Goal: Task Accomplishment & Management: Manage account settings

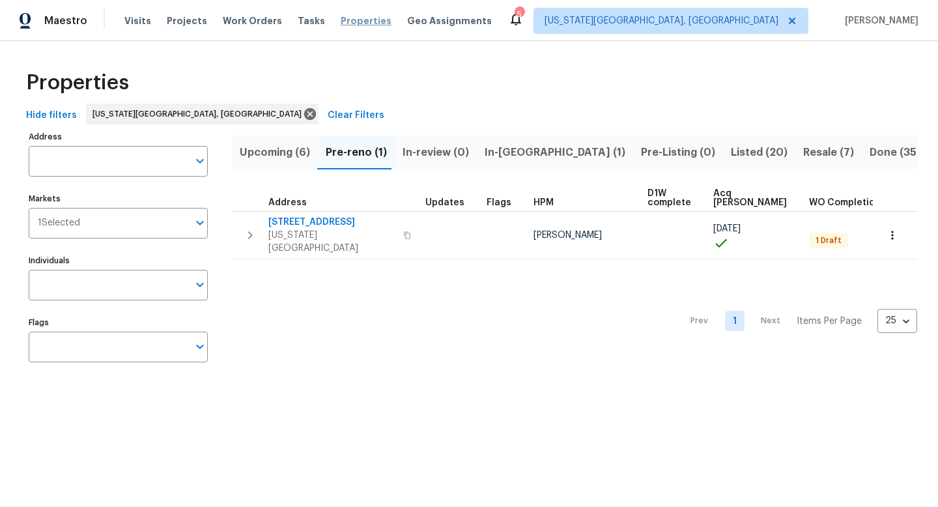
click at [345, 23] on span "Properties" at bounding box center [366, 20] width 51 height 13
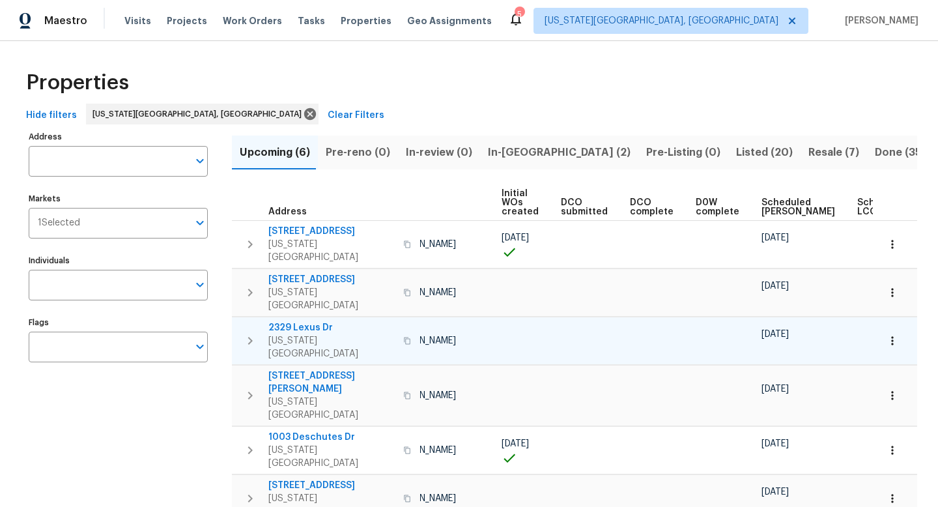
scroll to position [0, 143]
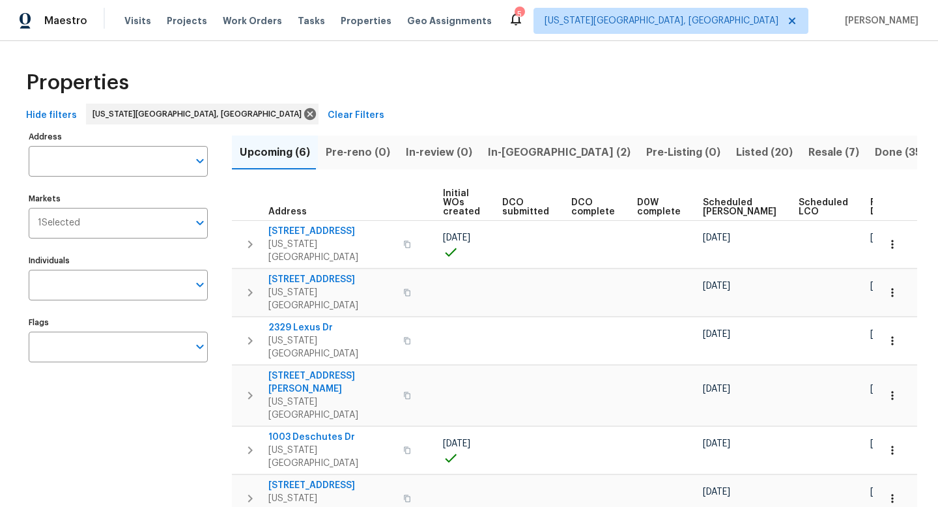
click at [870, 206] on span "Ready Date" at bounding box center [884, 207] width 29 height 18
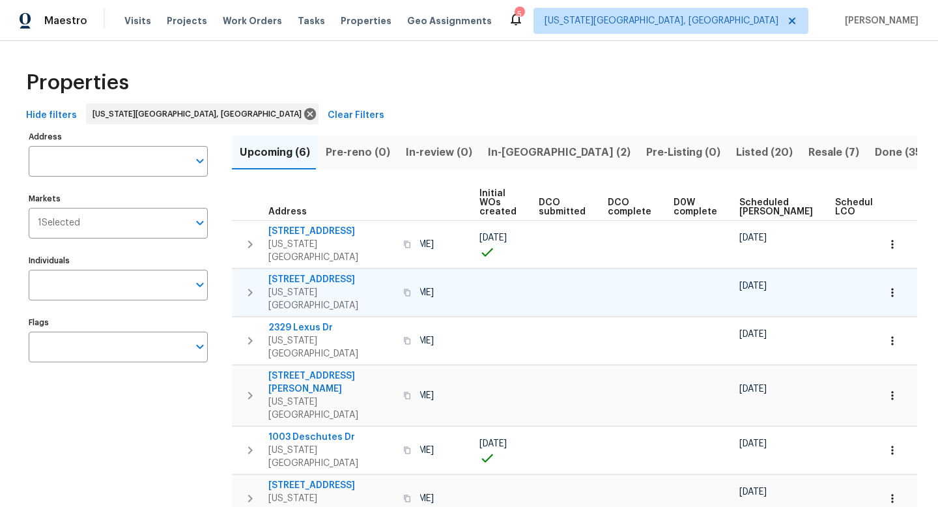
scroll to position [0, 158]
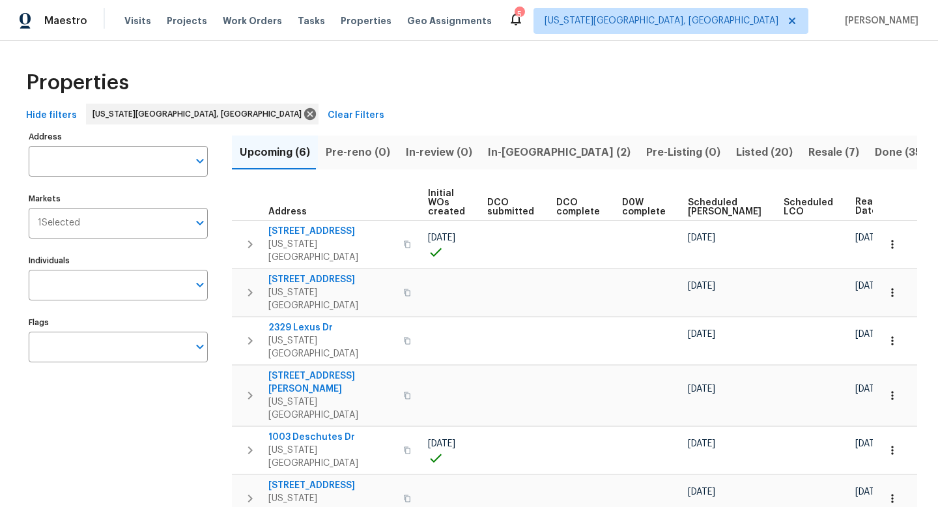
click at [808, 153] on span "Resale (7)" at bounding box center [833, 152] width 51 height 18
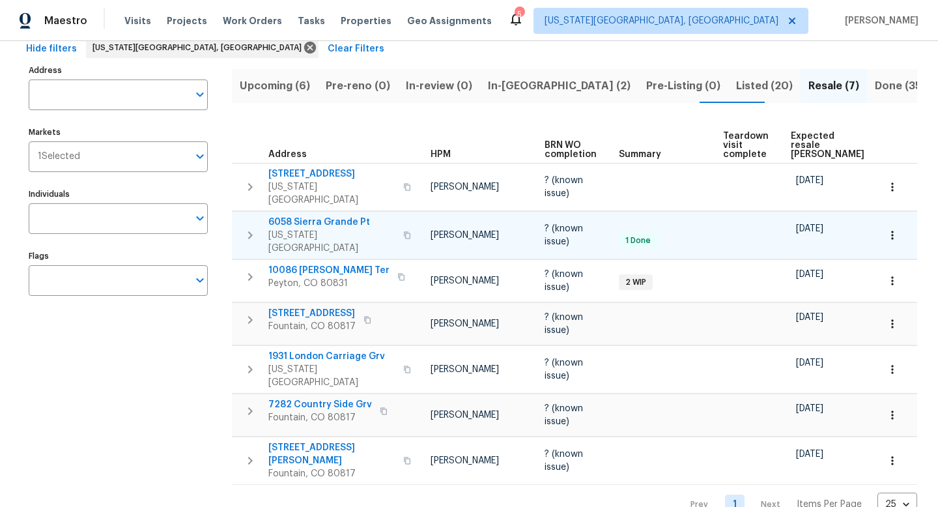
scroll to position [0, 79]
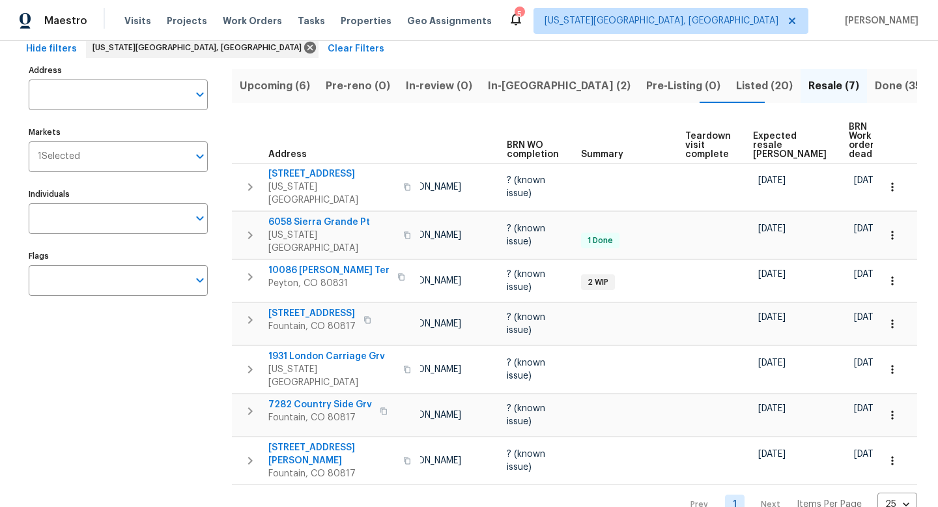
click at [526, 88] on span "In-[GEOGRAPHIC_DATA] (2)" at bounding box center [559, 86] width 143 height 18
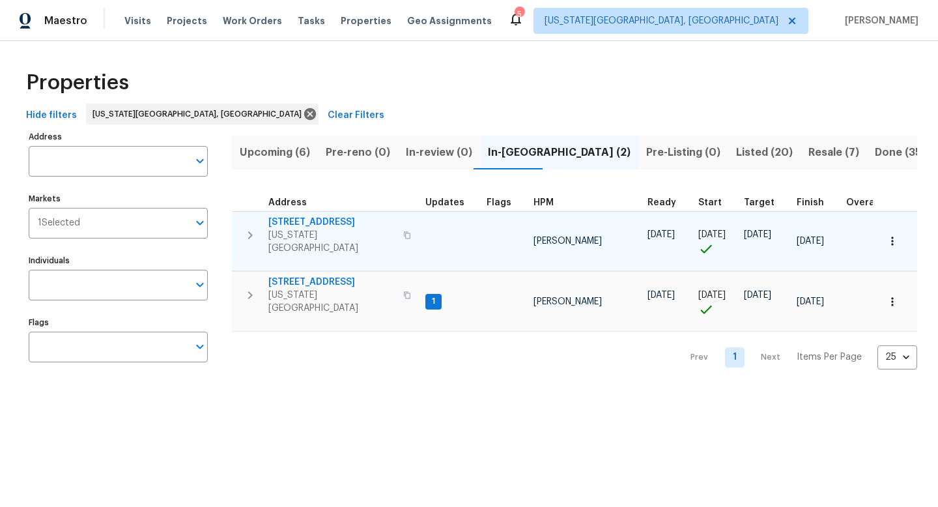
click at [314, 225] on span "[STREET_ADDRESS]" at bounding box center [331, 222] width 127 height 13
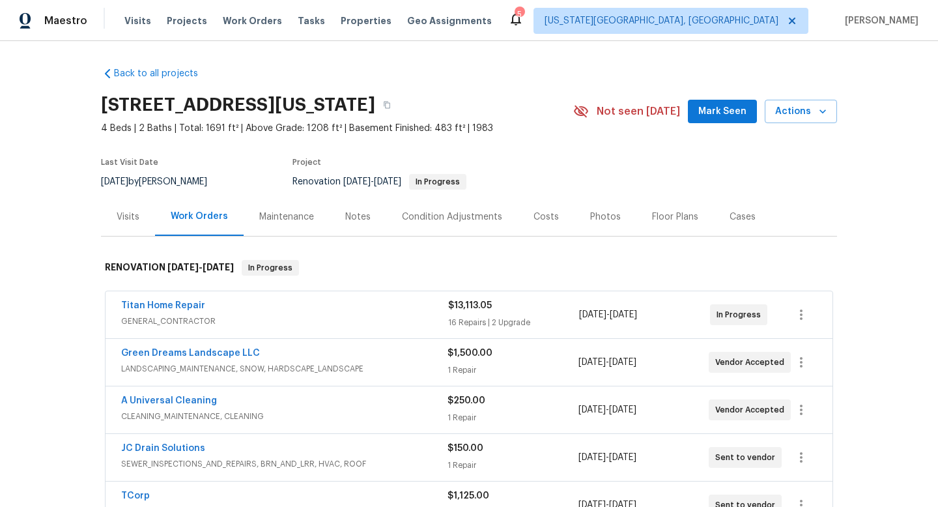
click at [726, 108] on span "Mark Seen" at bounding box center [722, 112] width 48 height 16
click at [347, 216] on div "Notes" at bounding box center [357, 216] width 25 height 13
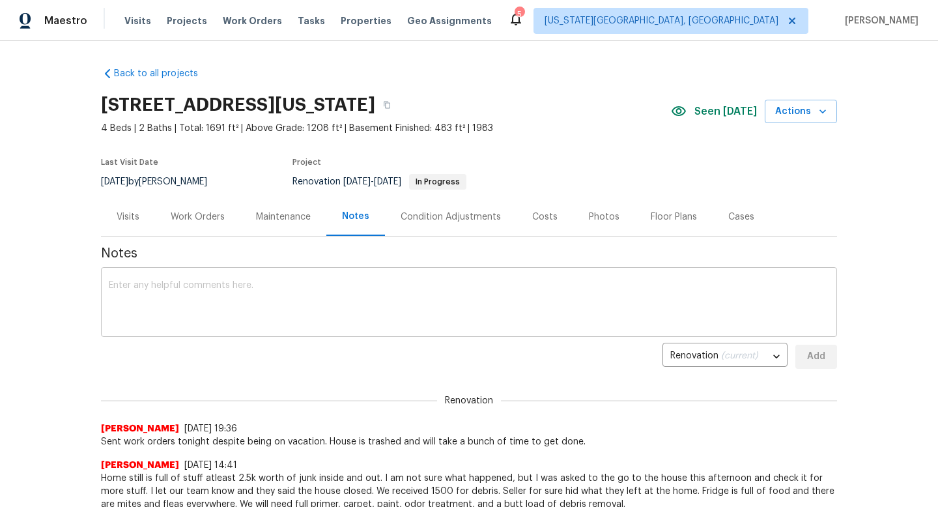
click at [197, 304] on textarea at bounding box center [469, 304] width 720 height 46
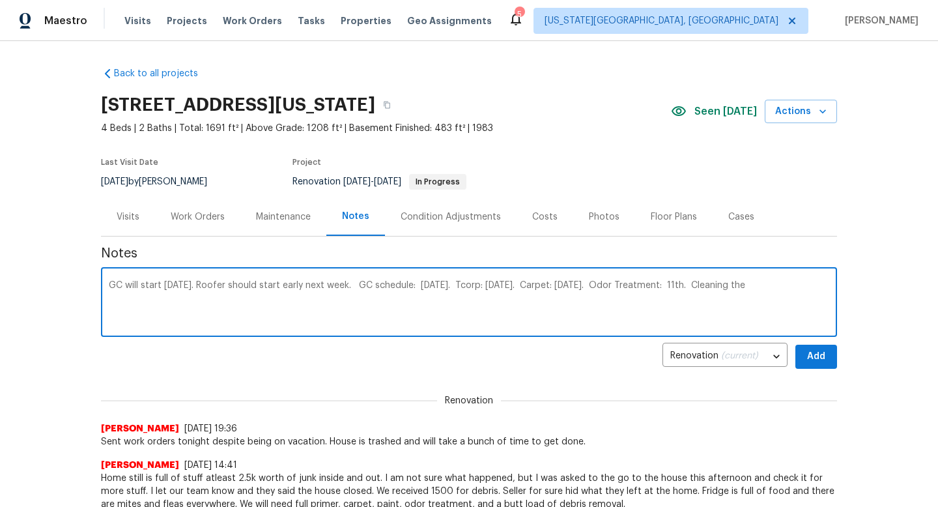
click at [705, 289] on textarea "GC will start today. Roofer should start early next week. GC schedule: Sept 8th…" at bounding box center [469, 304] width 720 height 46
click at [807, 292] on textarea "GC will start today. Roofer should start early next week. GC schedule: Sept 8th…" at bounding box center [469, 304] width 720 height 46
type textarea "GC will start today. Roofer should start early next week. GC schedule: Sept 8th…"
click at [808, 352] on span "Add" at bounding box center [816, 356] width 21 height 16
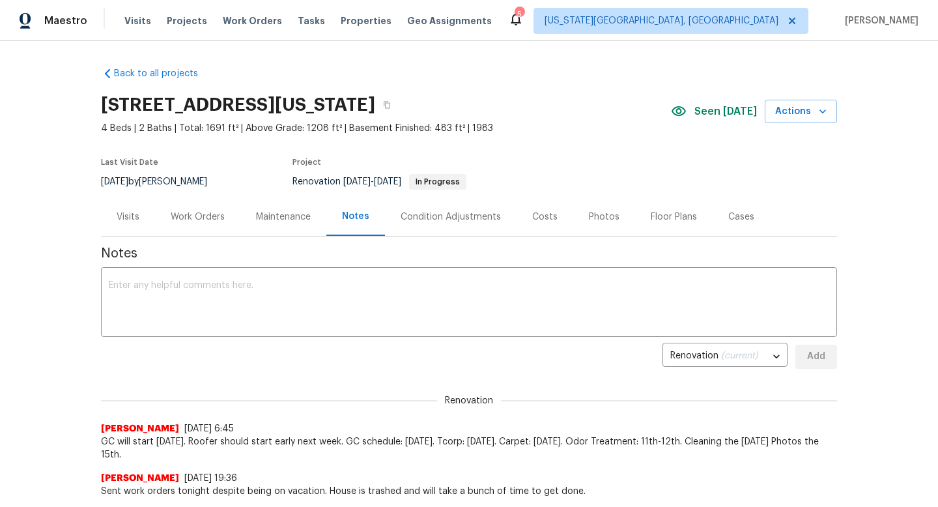
click at [534, 222] on div "Costs" at bounding box center [544, 216] width 25 height 13
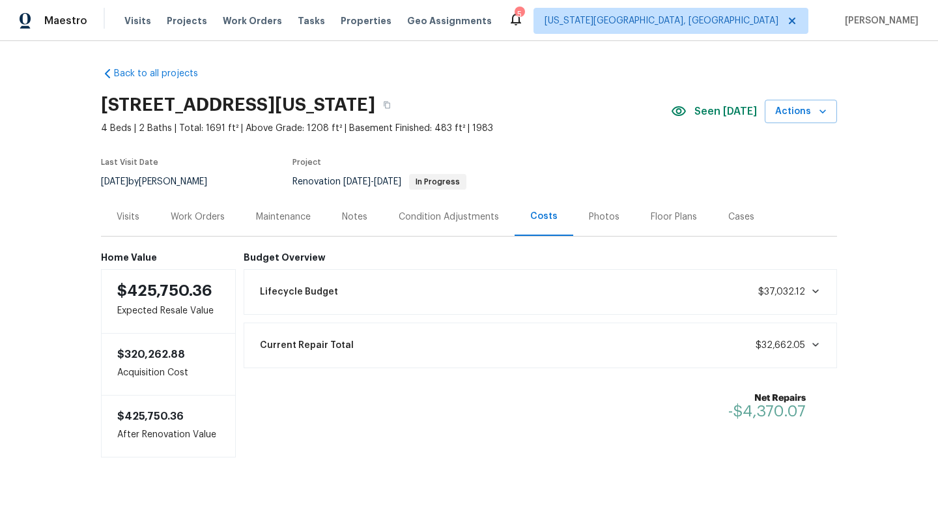
click at [671, 222] on div "Floor Plans" at bounding box center [674, 216] width 46 height 13
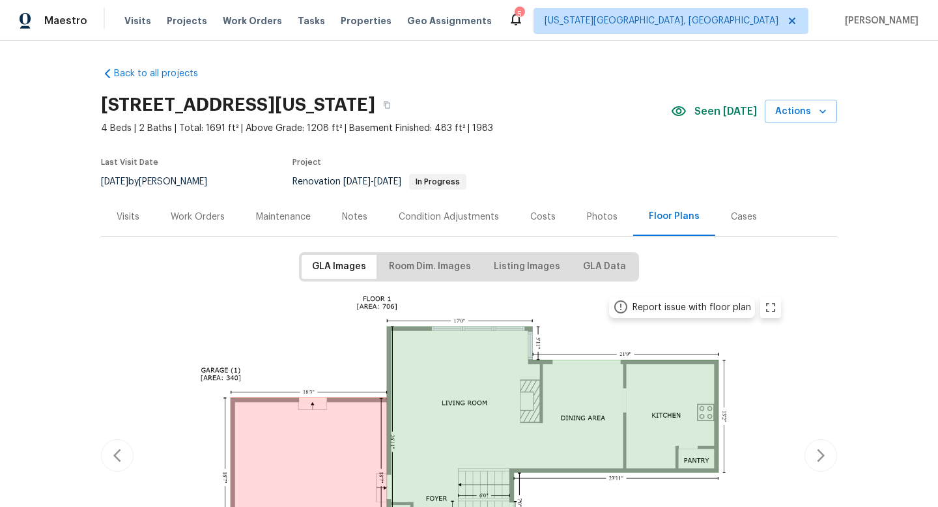
scroll to position [237, 0]
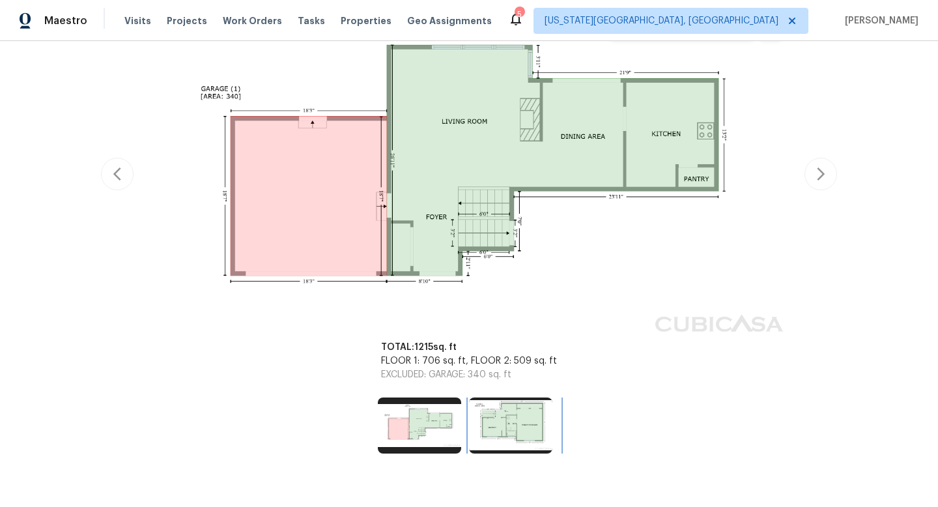
click at [553, 421] on div at bounding box center [514, 425] width 91 height 56
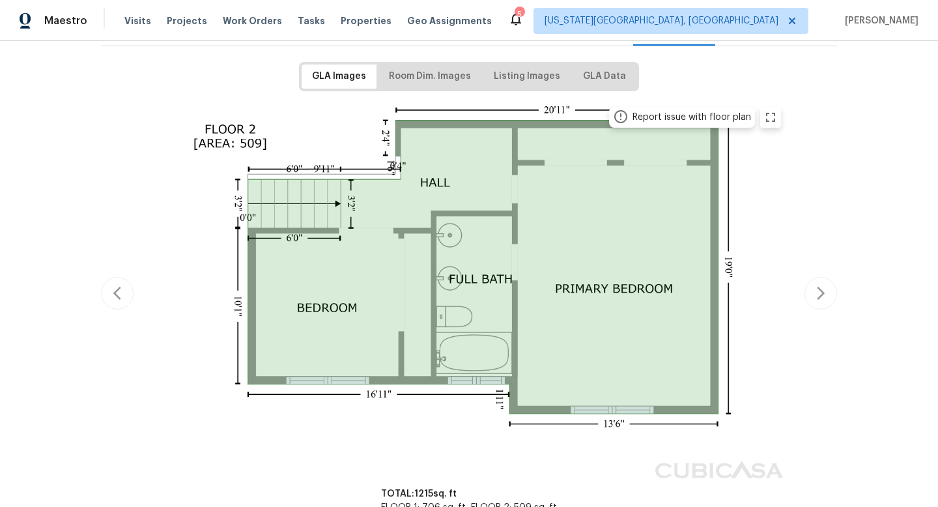
scroll to position [367, 0]
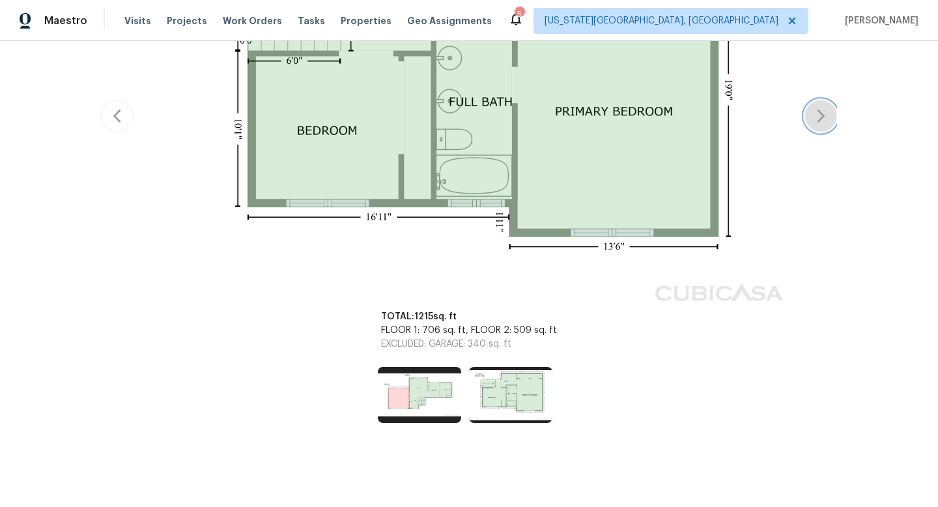
click at [821, 115] on icon "button" at bounding box center [821, 116] width 16 height 16
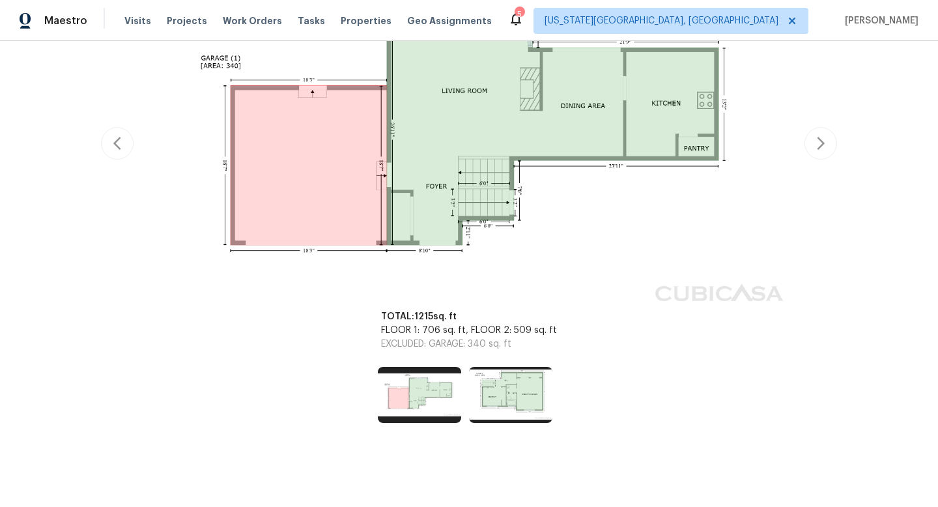
click at [821, 115] on div "Report issue with floor plan Report issue with floor plan" at bounding box center [469, 143] width 736 height 333
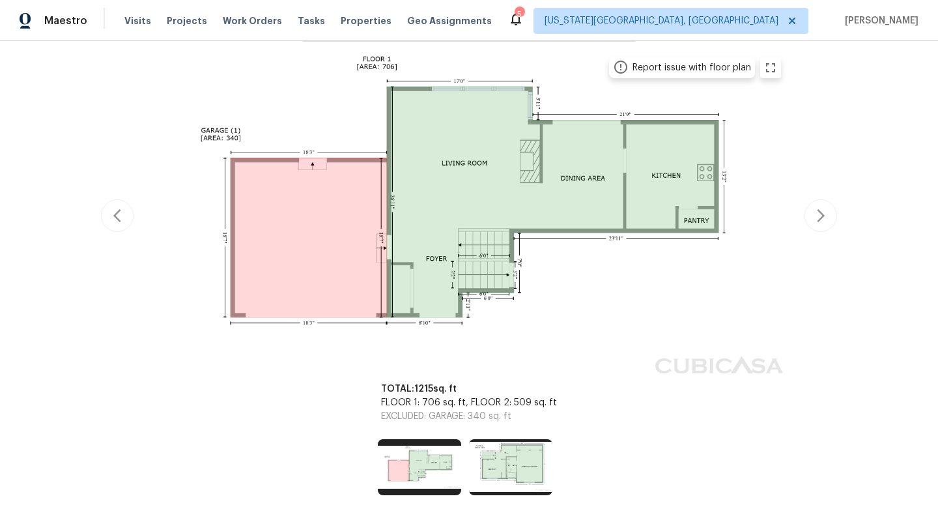
scroll to position [236, 0]
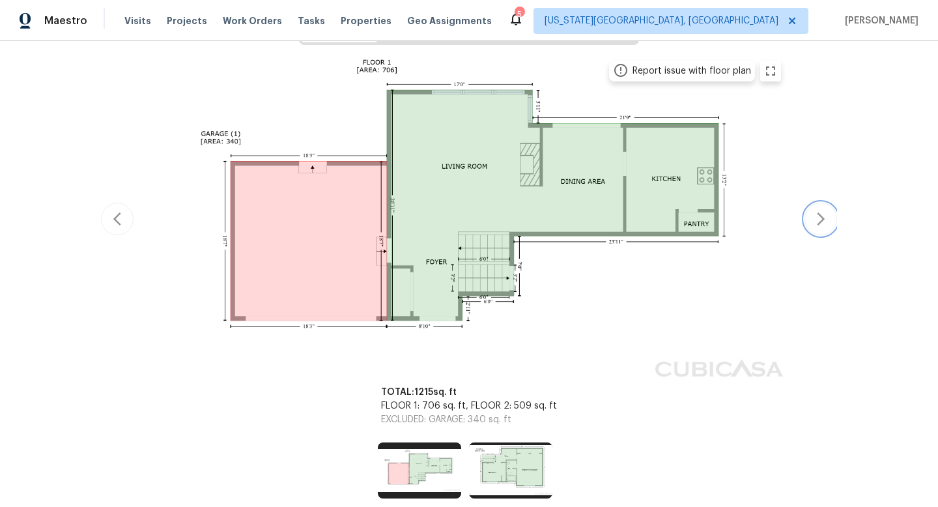
click at [816, 211] on icon "button" at bounding box center [821, 219] width 16 height 16
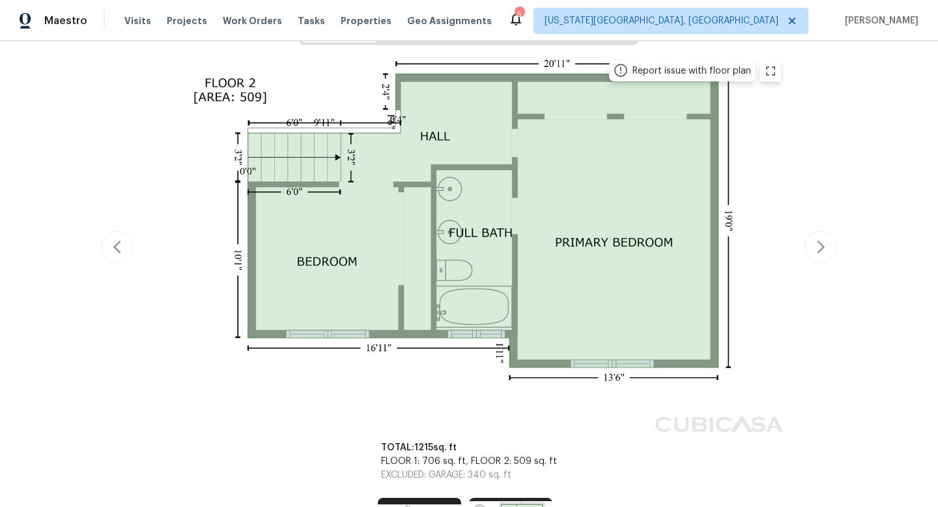
click at [808, 167] on div "Report issue with floor plan Report issue with floor plan" at bounding box center [469, 247] width 736 height 389
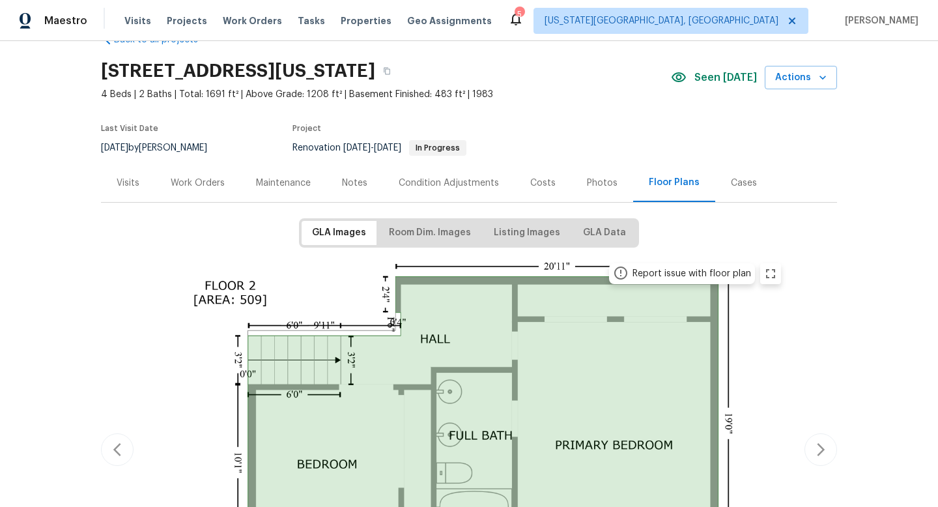
scroll to position [0, 0]
